Goal: Information Seeking & Learning: Find specific fact

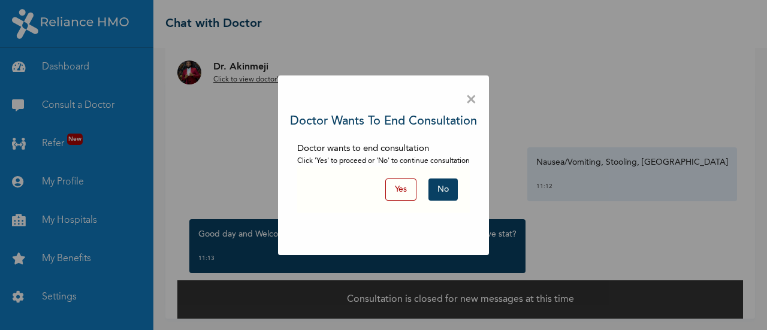
click at [433, 188] on button "No" at bounding box center [443, 190] width 29 height 22
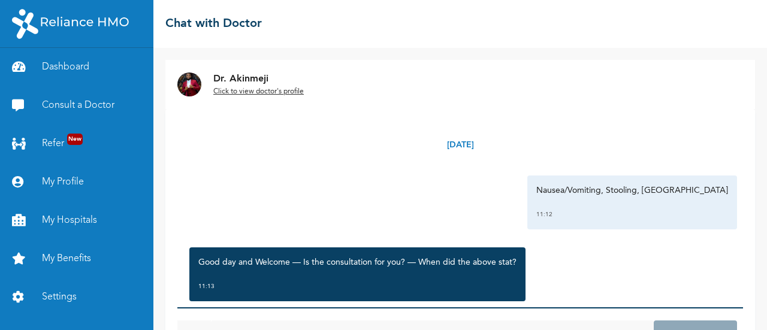
scroll to position [28, 0]
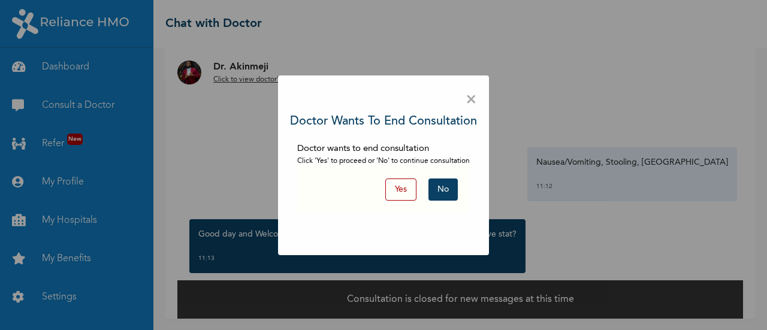
click at [433, 188] on button "No" at bounding box center [443, 190] width 29 height 22
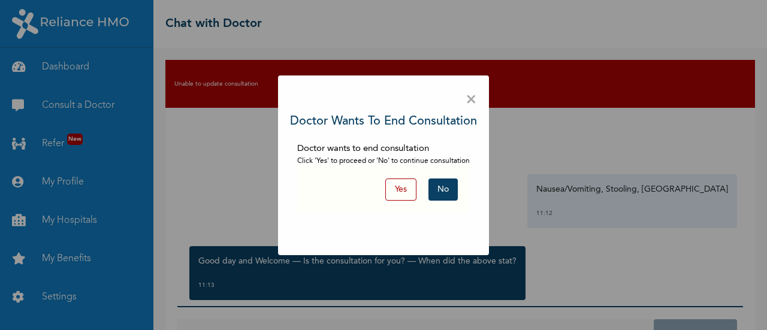
scroll to position [51, 0]
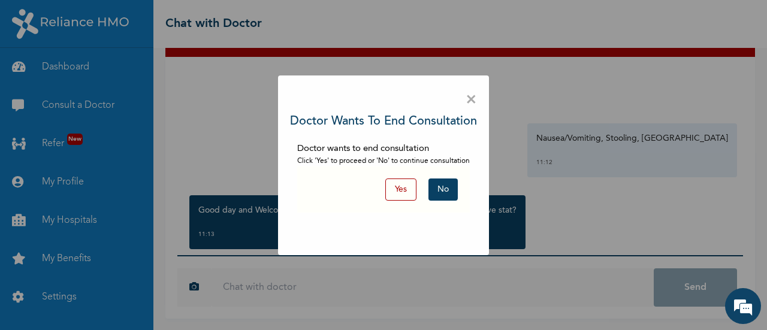
click at [436, 192] on button "No" at bounding box center [443, 190] width 29 height 22
click at [467, 98] on span "×" at bounding box center [471, 100] width 11 height 25
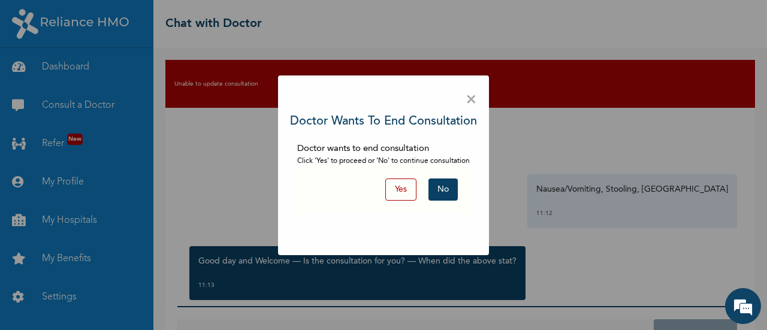
scroll to position [51, 0]
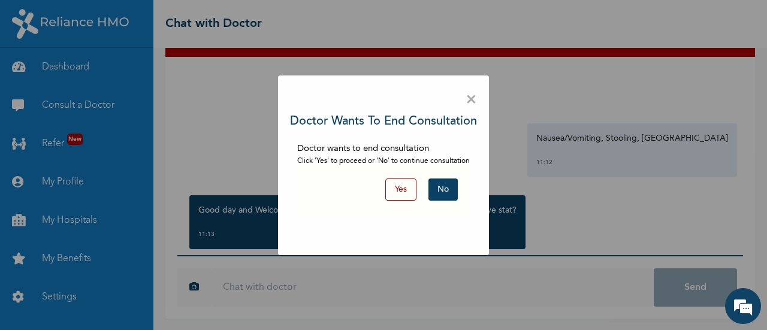
click at [396, 192] on button "Yes" at bounding box center [400, 190] width 31 height 22
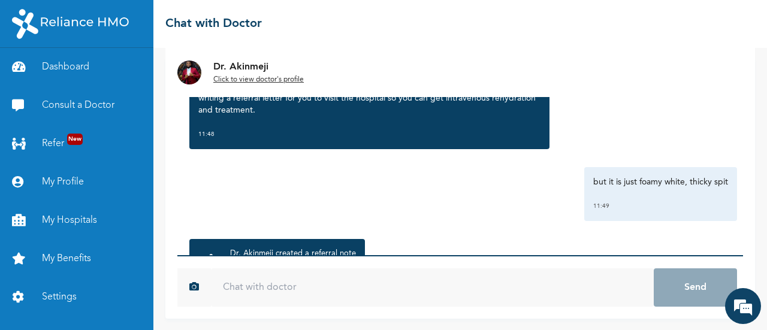
scroll to position [760, 0]
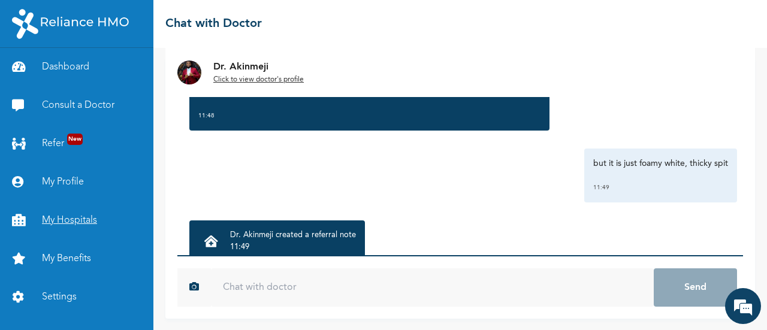
click at [68, 224] on link "My Hospitals" at bounding box center [76, 220] width 153 height 38
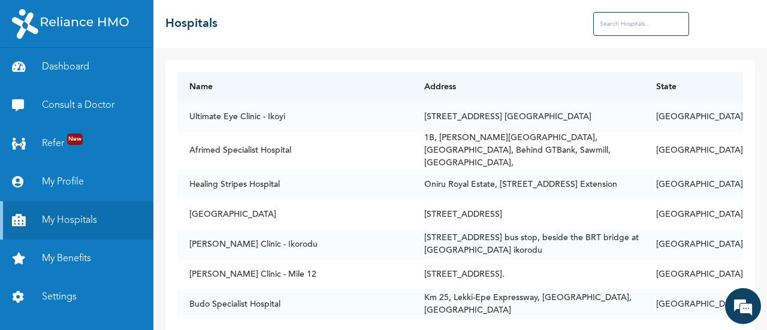
click at [636, 23] on input "text" at bounding box center [641, 24] width 96 height 24
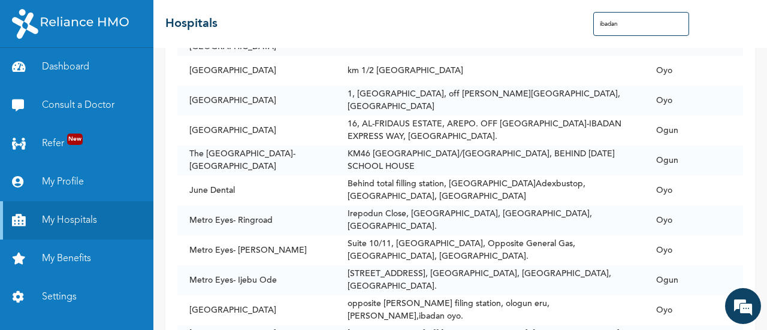
scroll to position [451, 0]
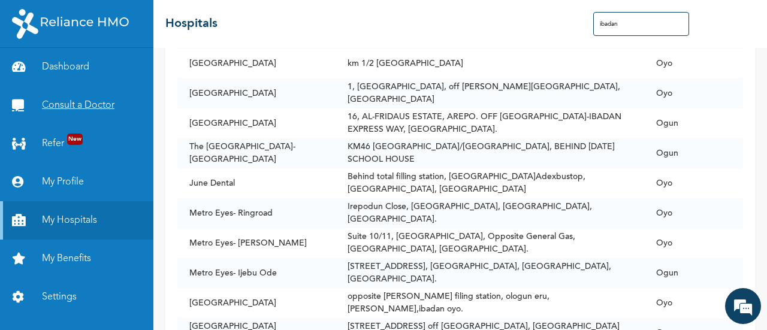
type input "ibadan"
click at [92, 99] on link "Consult a Doctor" at bounding box center [76, 105] width 153 height 38
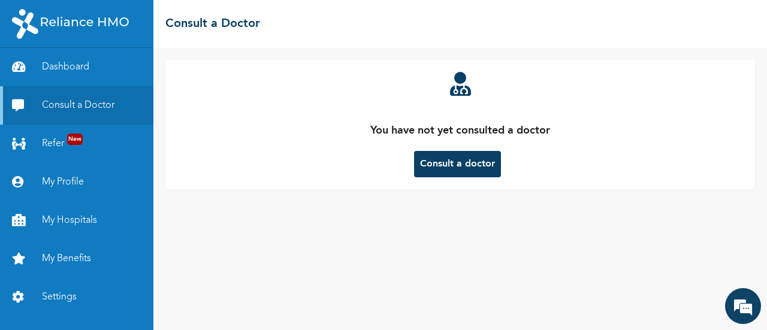
click at [457, 169] on button "Consult a doctor" at bounding box center [457, 164] width 87 height 26
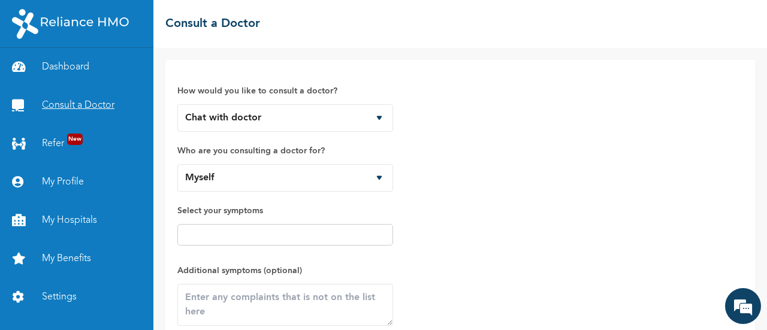
click at [116, 102] on link "Consult a Doctor" at bounding box center [76, 105] width 153 height 38
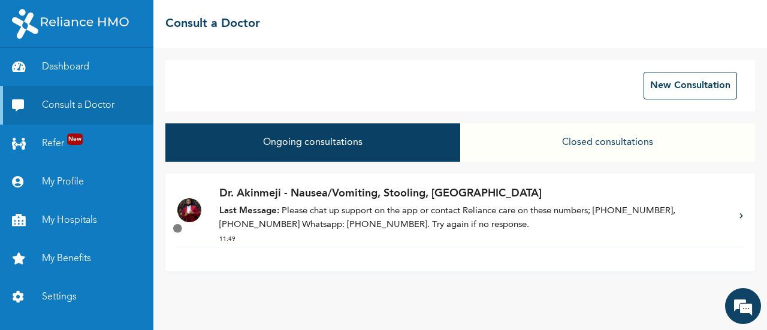
click at [428, 224] on p "Last Message: Please chat up support on the app or contact Reliance care on the…" at bounding box center [473, 218] width 508 height 27
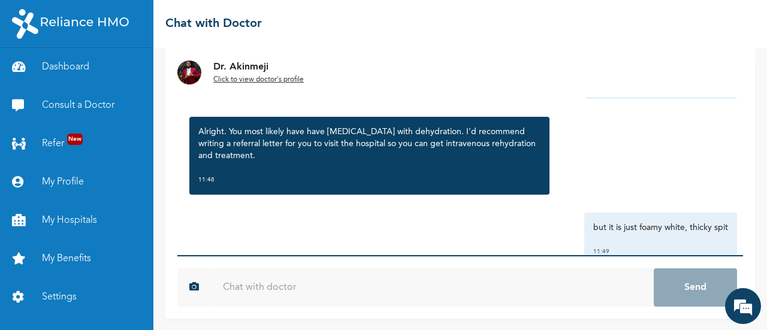
scroll to position [699, 0]
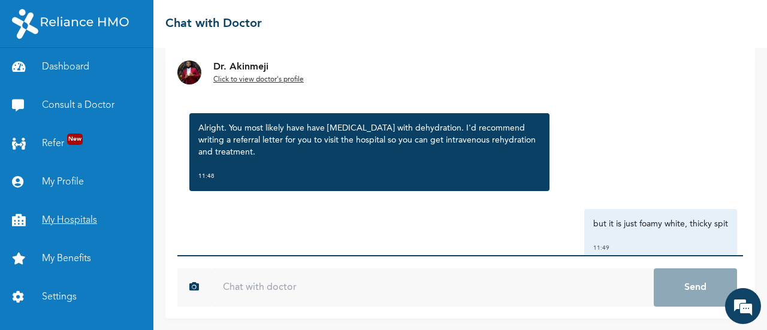
click at [88, 207] on link "My Hospitals" at bounding box center [76, 220] width 153 height 38
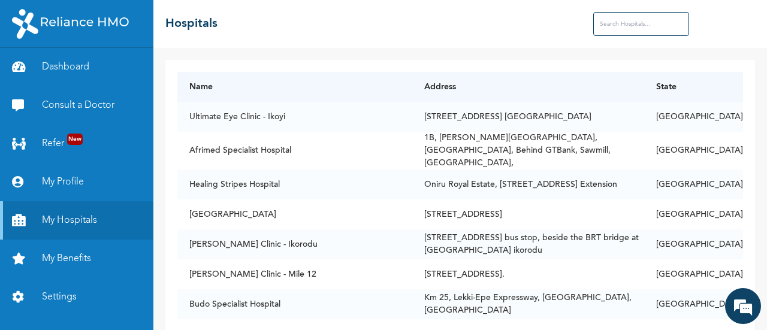
click at [626, 19] on input "text" at bounding box center [641, 24] width 96 height 24
type input "ibadan"
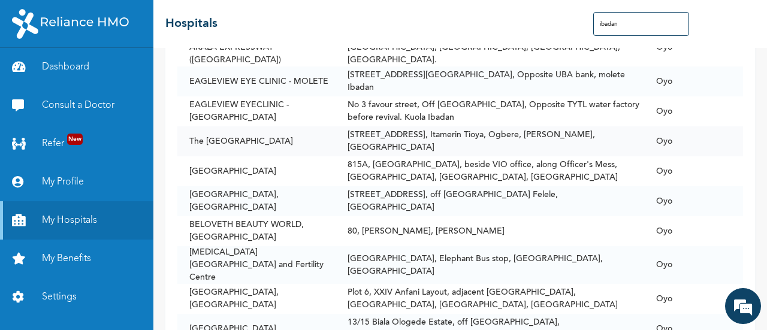
scroll to position [2226, 0]
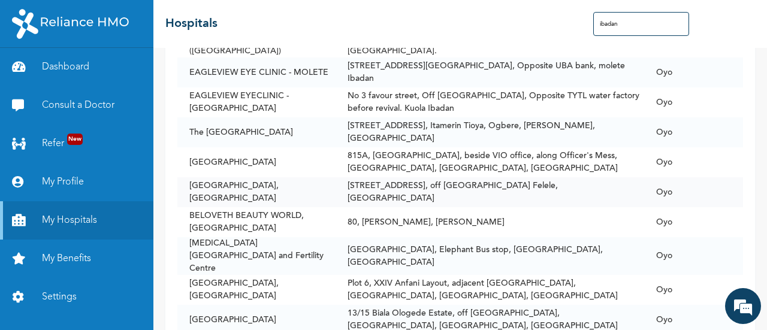
click at [575, 177] on td "[STREET_ADDRESS], off [GEOGRAPHIC_DATA] Felele, [GEOGRAPHIC_DATA]" at bounding box center [490, 192] width 309 height 30
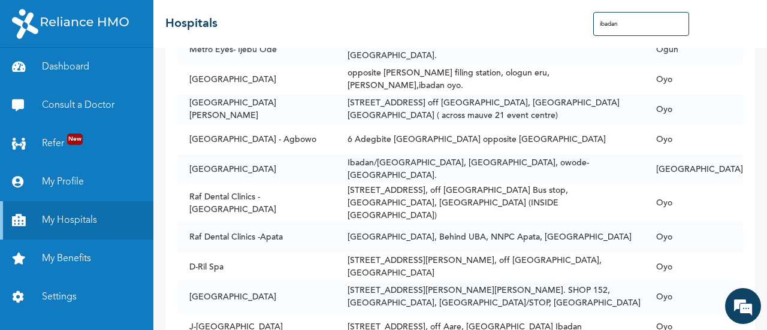
scroll to position [673, 0]
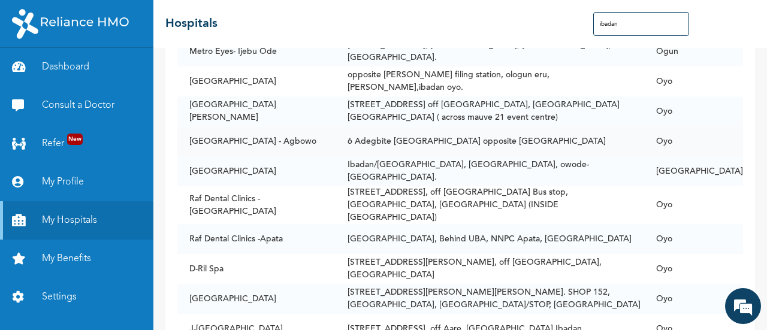
click at [443, 134] on td "6 Adegbite [GEOGRAPHIC_DATA] opposite [GEOGRAPHIC_DATA]" at bounding box center [490, 141] width 309 height 30
click at [94, 230] on link "My Hospitals" at bounding box center [76, 220] width 153 height 38
click at [69, 62] on link "Dashboard" at bounding box center [76, 67] width 153 height 38
